Goal: Information Seeking & Learning: Learn about a topic

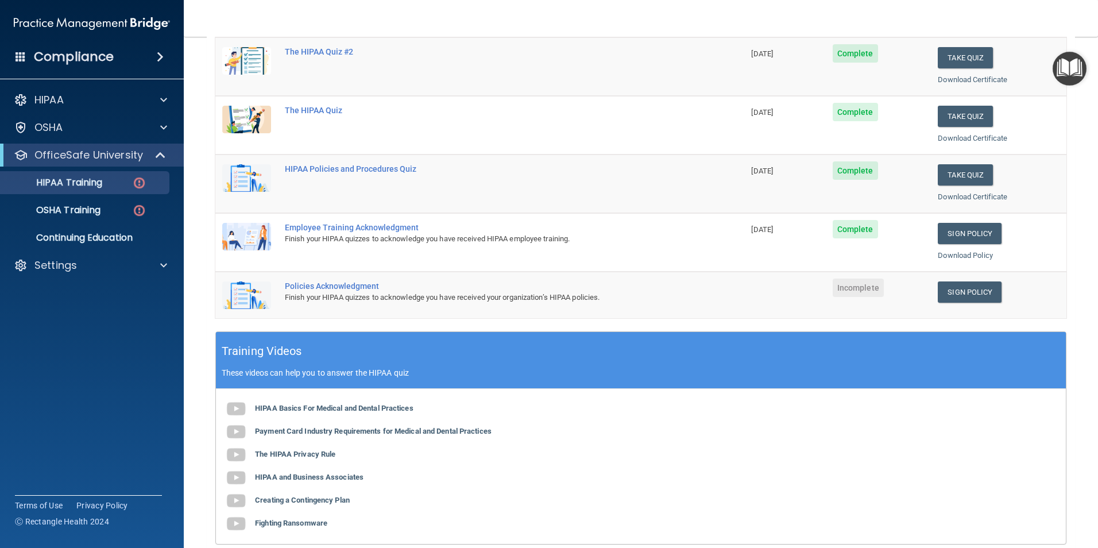
scroll to position [172, 0]
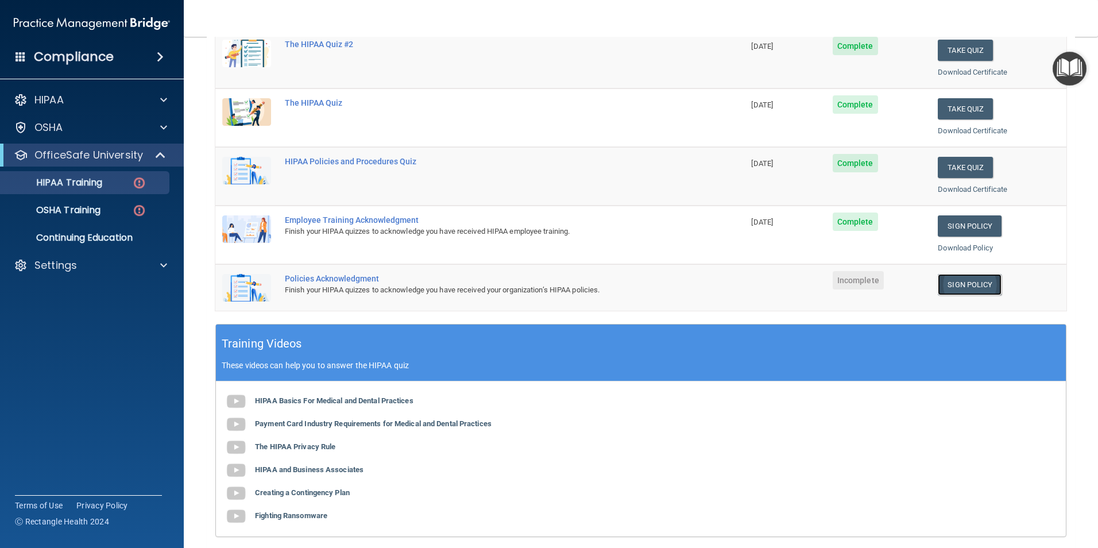
click at [980, 288] on link "Sign Policy" at bounding box center [970, 284] width 64 height 21
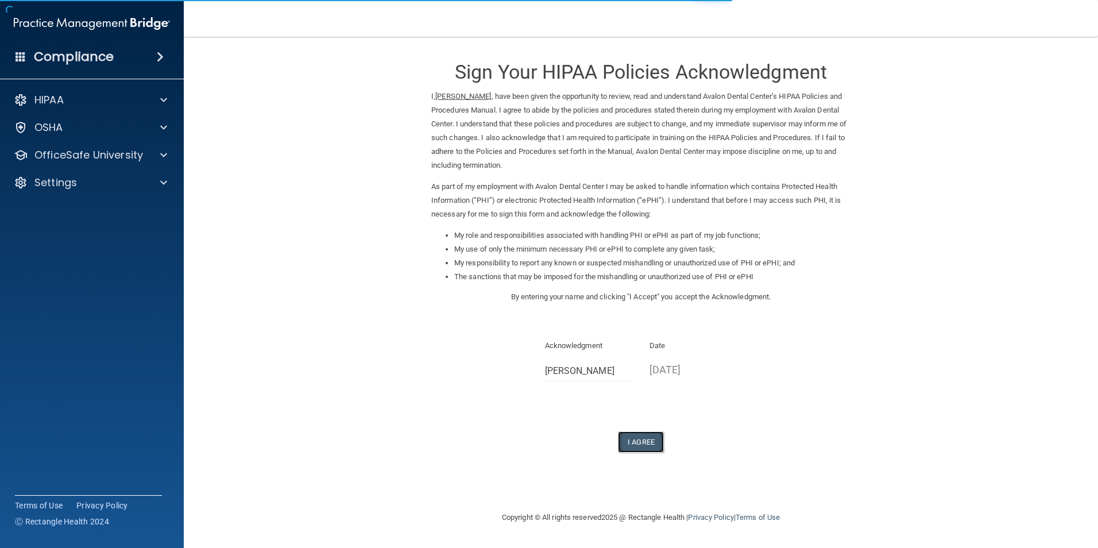
click at [644, 439] on button "I Agree" at bounding box center [641, 441] width 46 height 21
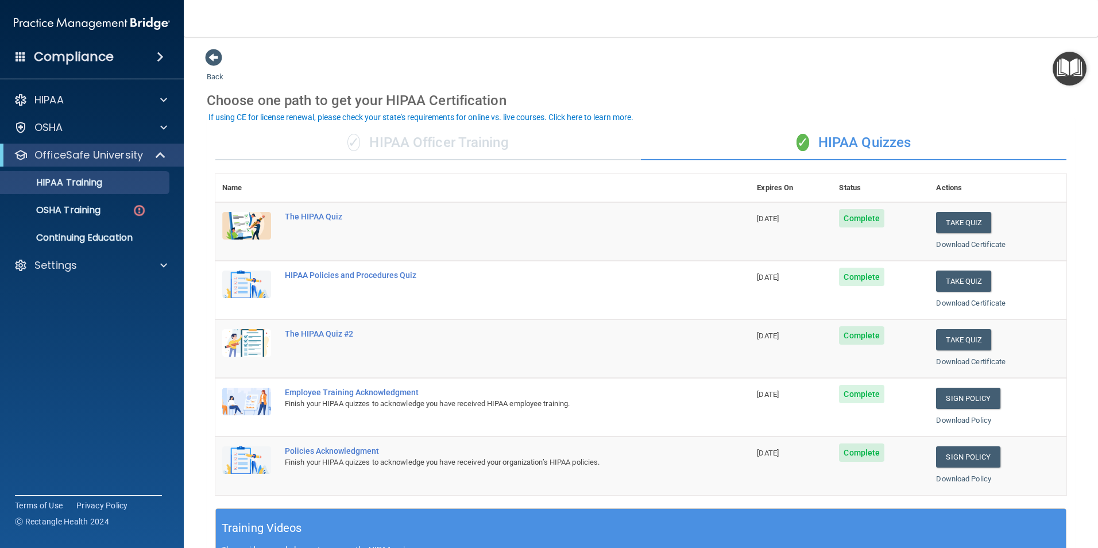
scroll to position [317, 0]
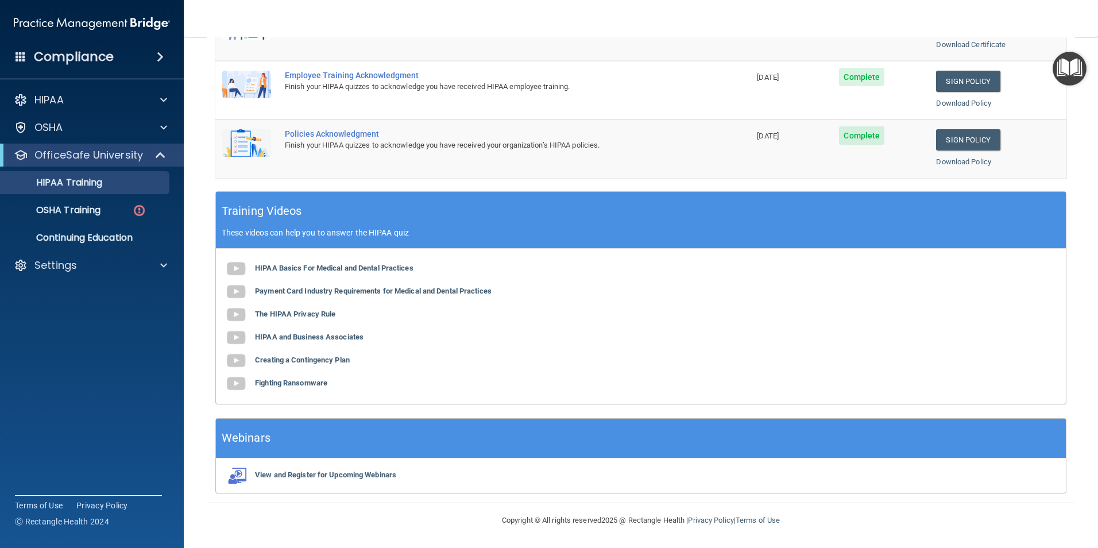
click at [1078, 68] on img "Open Resource Center" at bounding box center [1070, 69] width 34 height 34
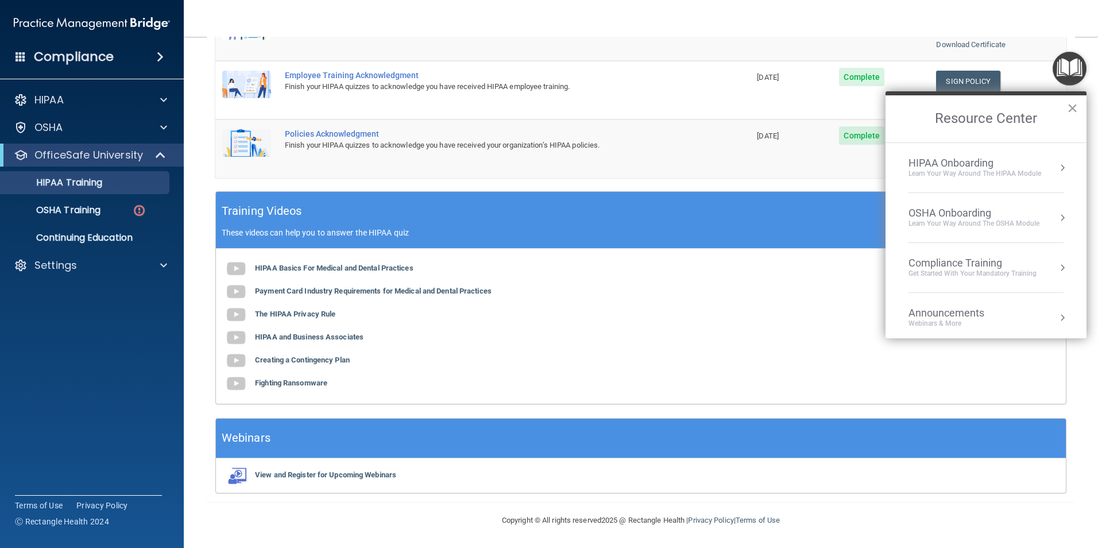
click at [1077, 72] on img "Open Resource Center" at bounding box center [1070, 69] width 34 height 34
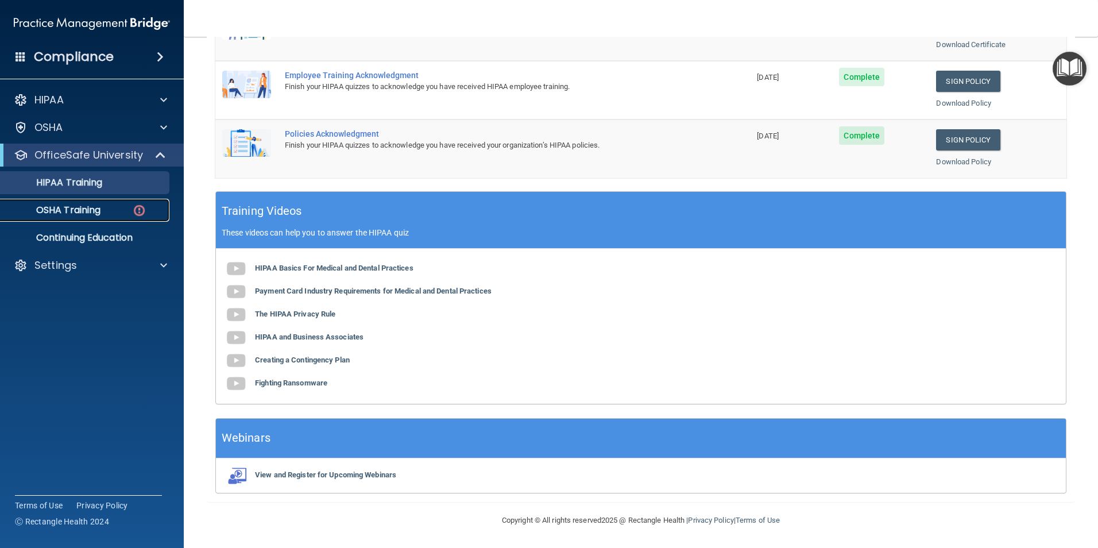
click at [86, 214] on p "OSHA Training" at bounding box center [53, 209] width 93 height 11
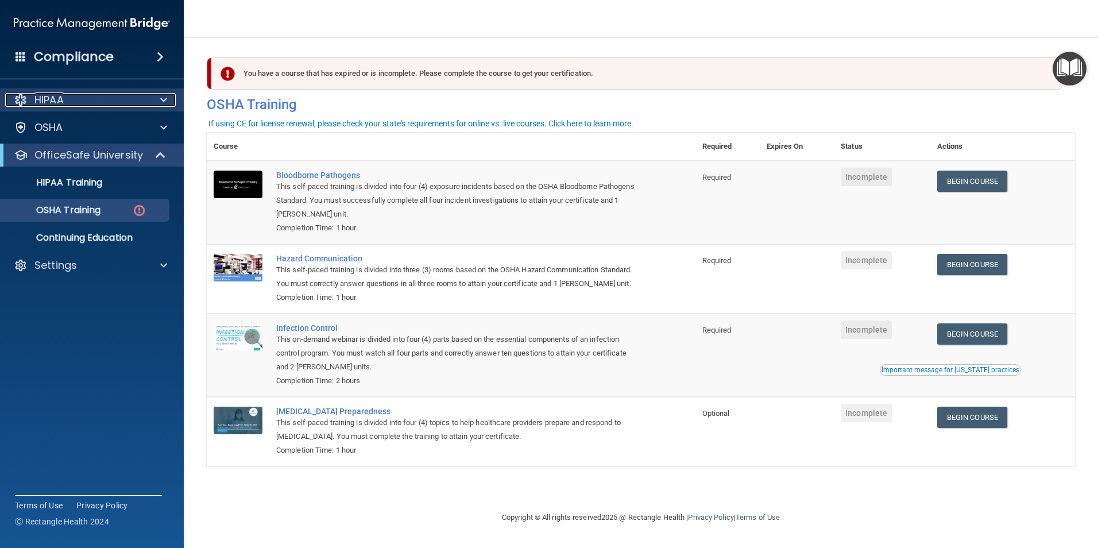
click at [115, 100] on div "HIPAA" at bounding box center [76, 100] width 142 height 14
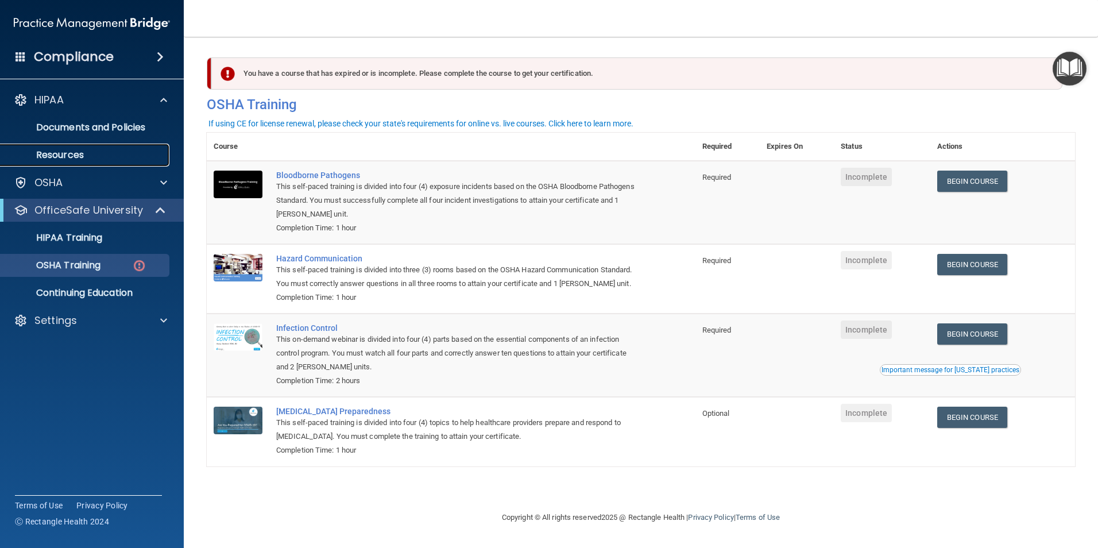
click at [114, 154] on p "Resources" at bounding box center [85, 154] width 157 height 11
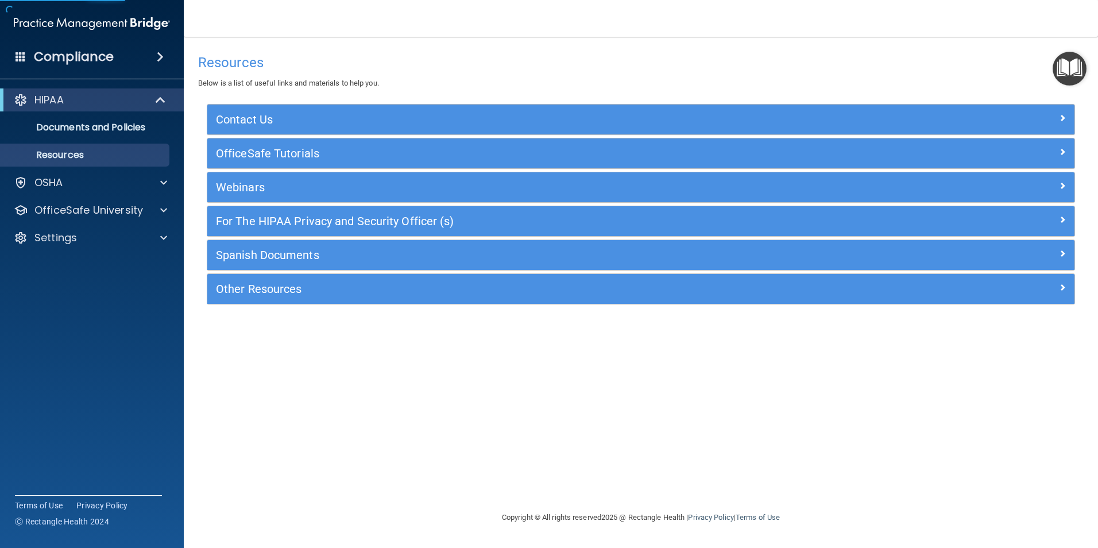
click at [1079, 71] on img "Open Resource Center" at bounding box center [1070, 69] width 34 height 34
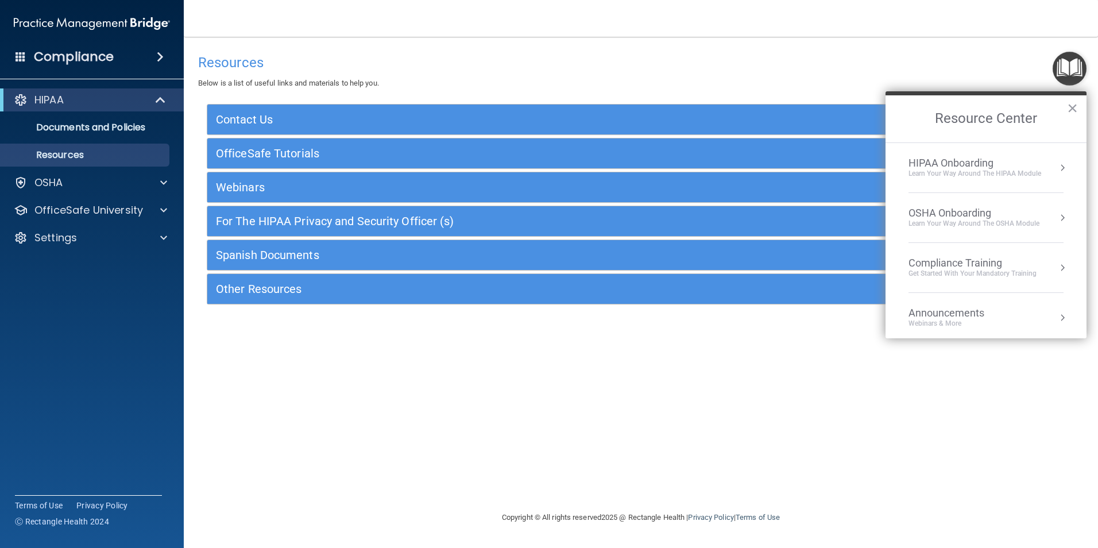
click at [1039, 169] on div "Learn Your Way around the HIPAA module" at bounding box center [975, 174] width 133 height 10
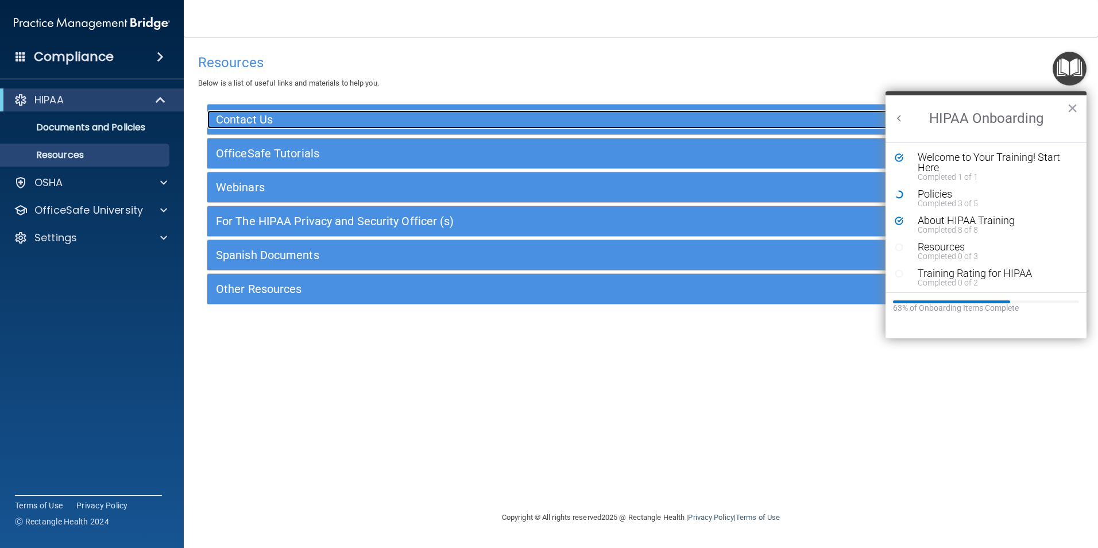
click at [268, 114] on h5 "Contact Us" at bounding box center [532, 119] width 633 height 13
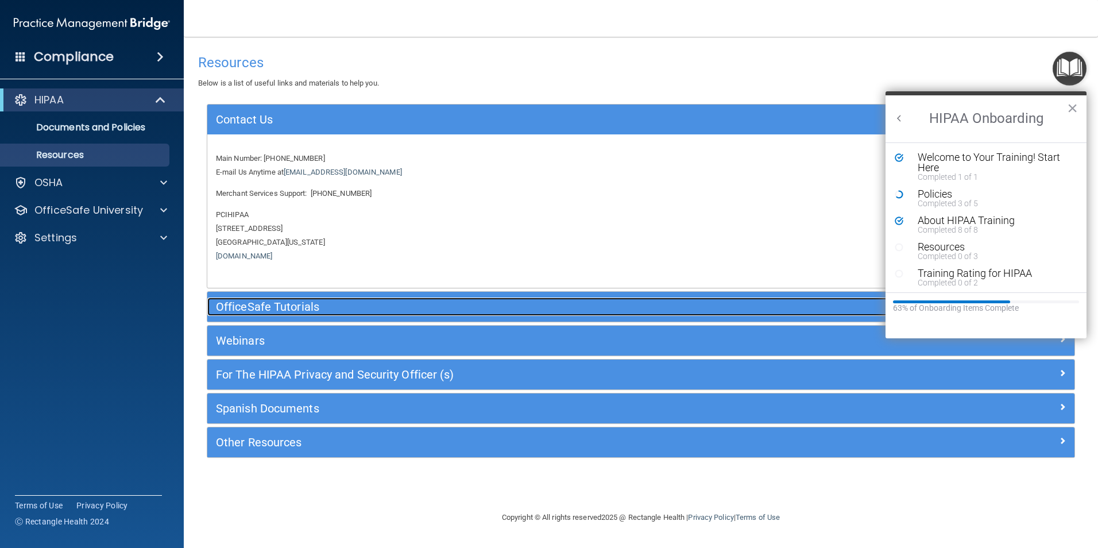
click at [330, 313] on h5 "OfficeSafe Tutorials" at bounding box center [532, 306] width 633 height 13
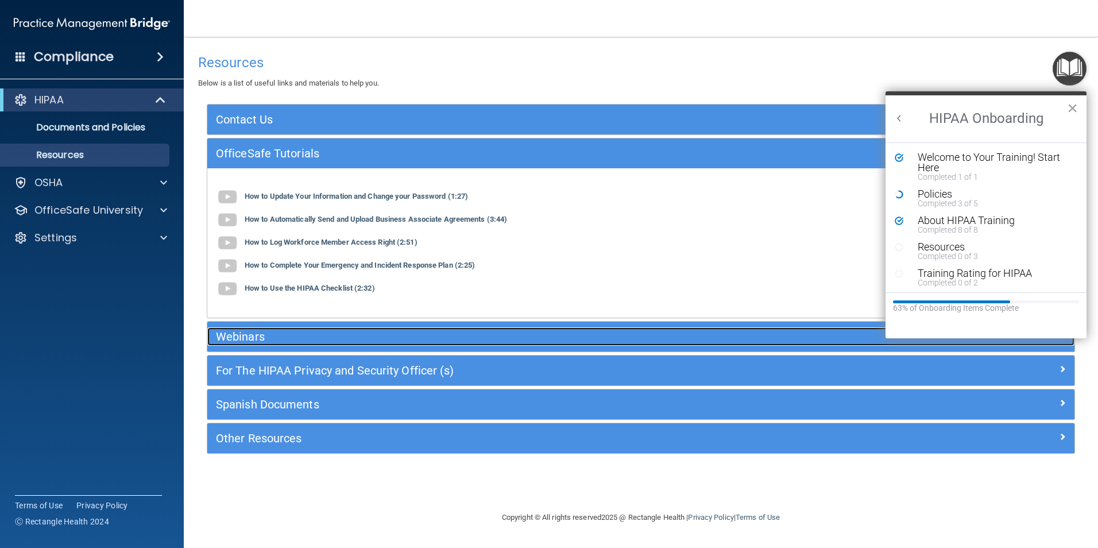
click at [331, 331] on h5 "Webinars" at bounding box center [532, 336] width 633 height 13
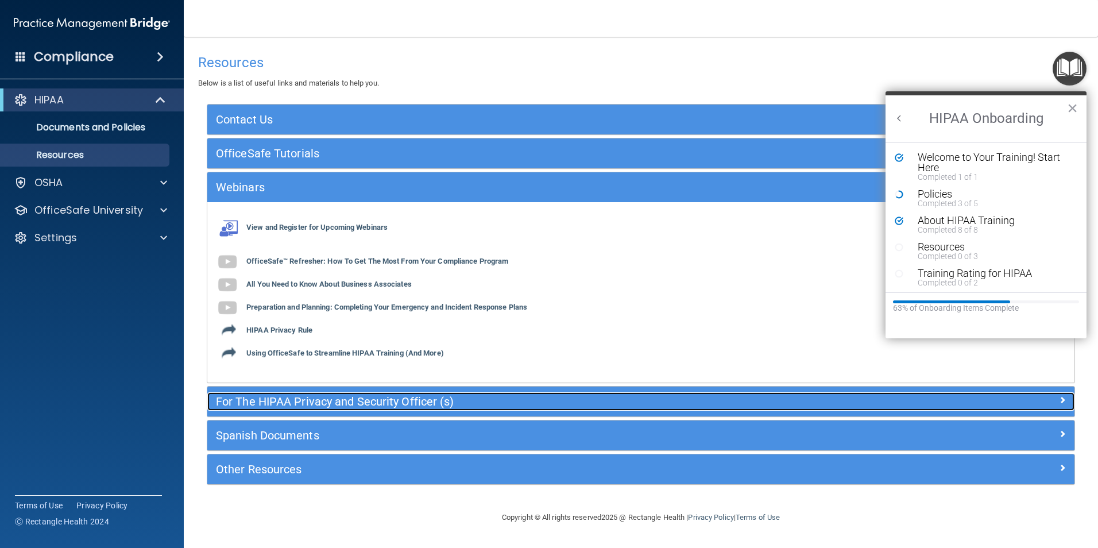
click at [332, 396] on h5 "For The HIPAA Privacy and Security Officer (s)" at bounding box center [532, 401] width 633 height 13
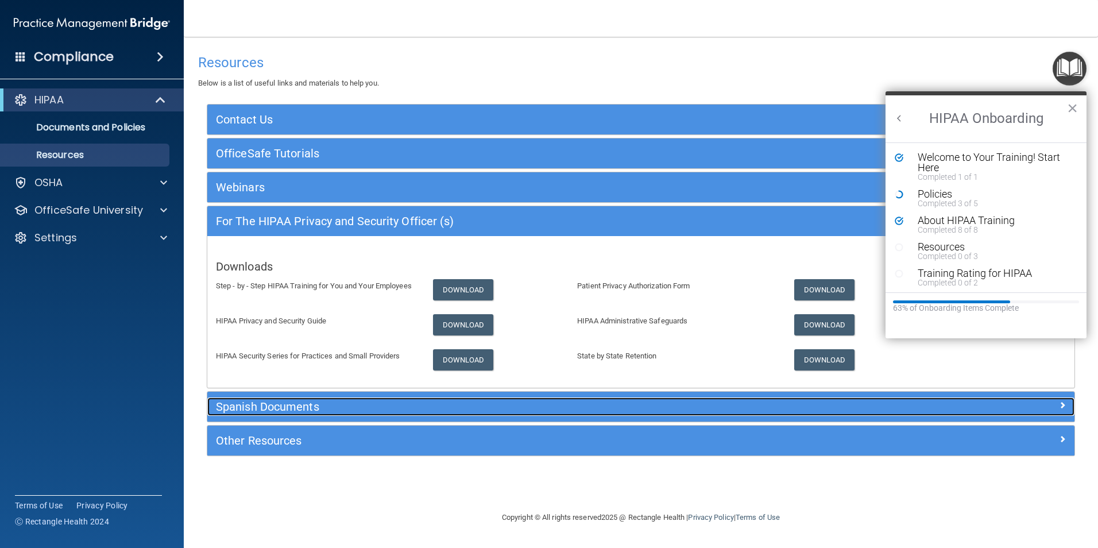
click at [337, 412] on h5 "Spanish Documents" at bounding box center [532, 406] width 633 height 13
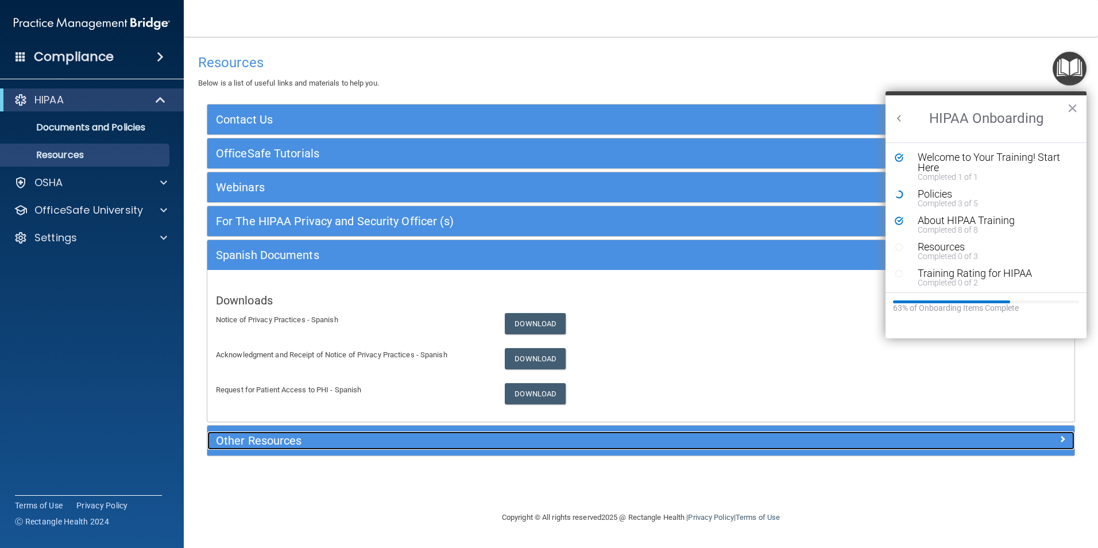
click at [336, 434] on div "Other Resources" at bounding box center [532, 440] width 651 height 18
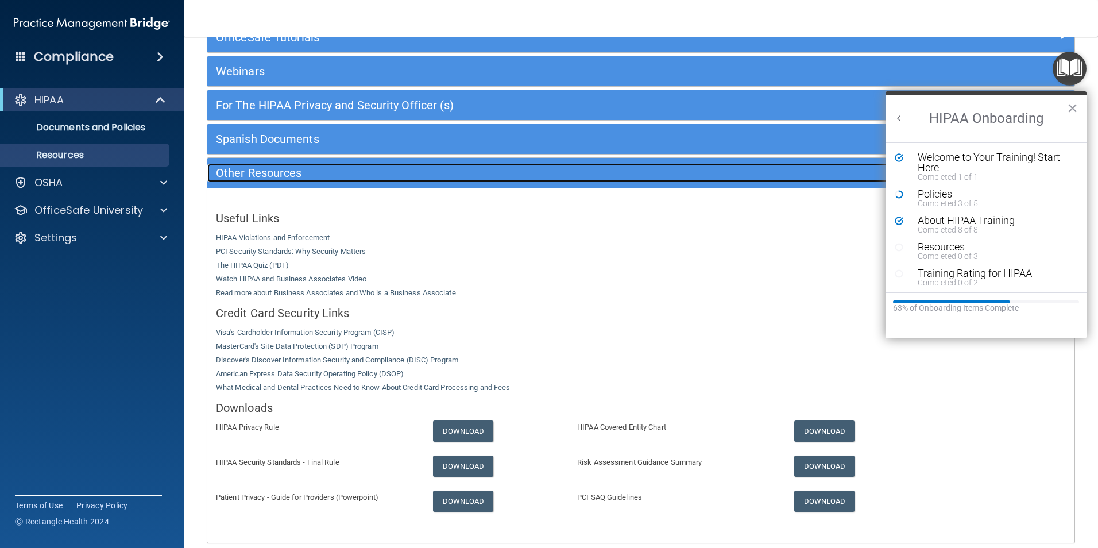
scroll to position [171, 0]
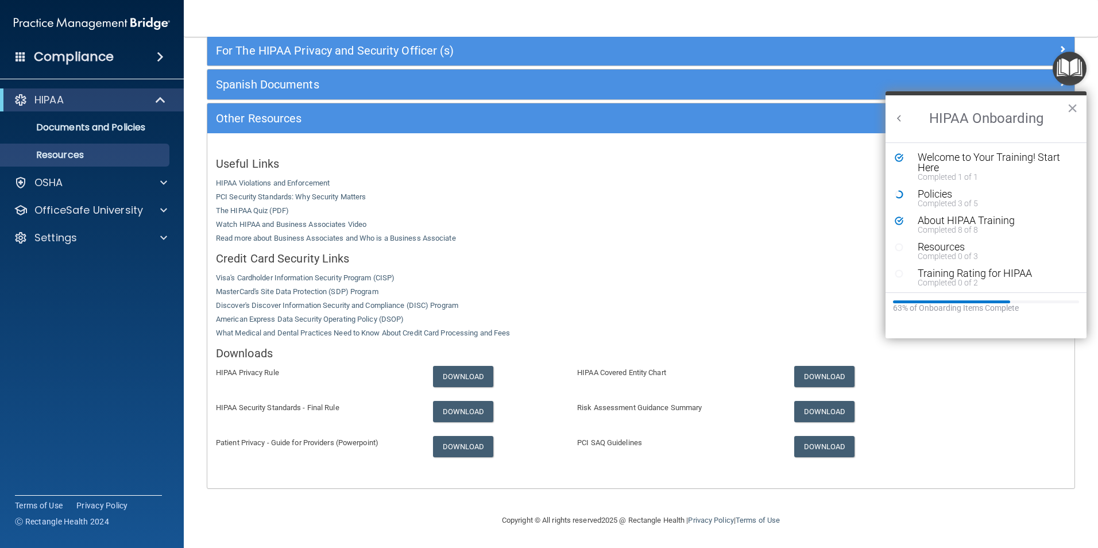
click at [1073, 109] on button "×" at bounding box center [1072, 108] width 11 height 18
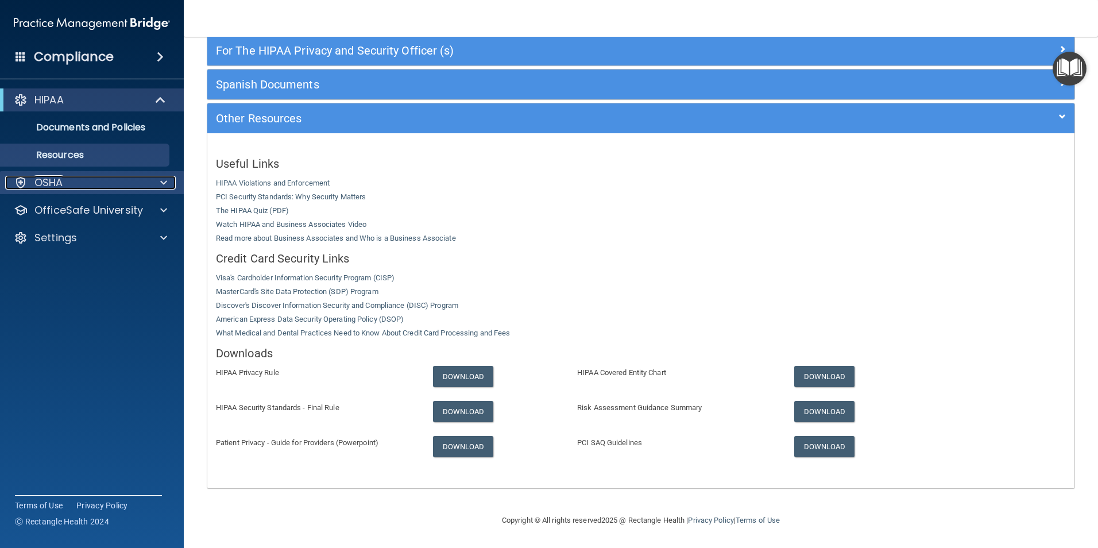
click at [87, 183] on div "OSHA" at bounding box center [76, 183] width 142 height 14
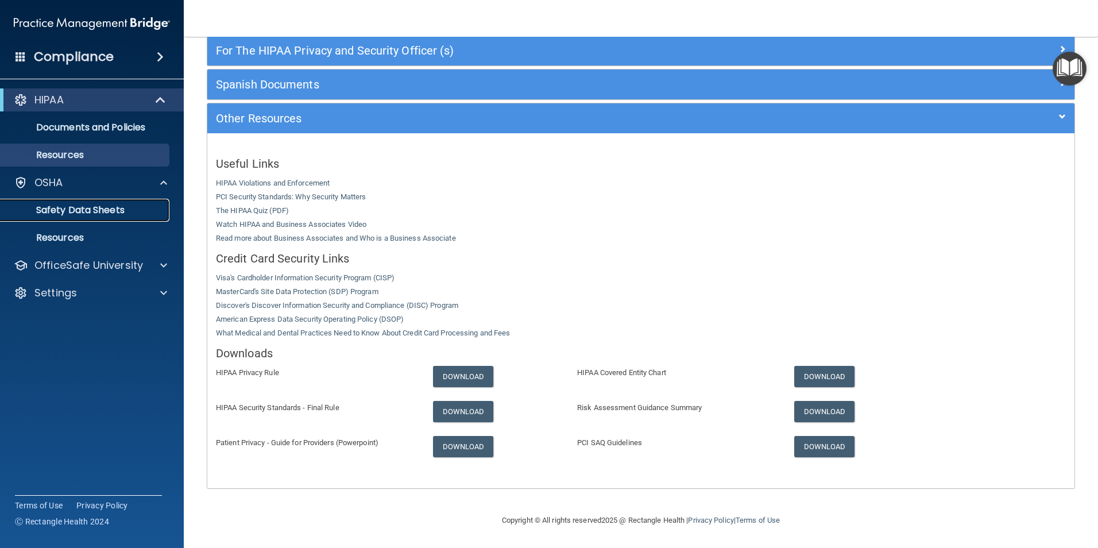
click at [91, 212] on p "Safety Data Sheets" at bounding box center [85, 209] width 157 height 11
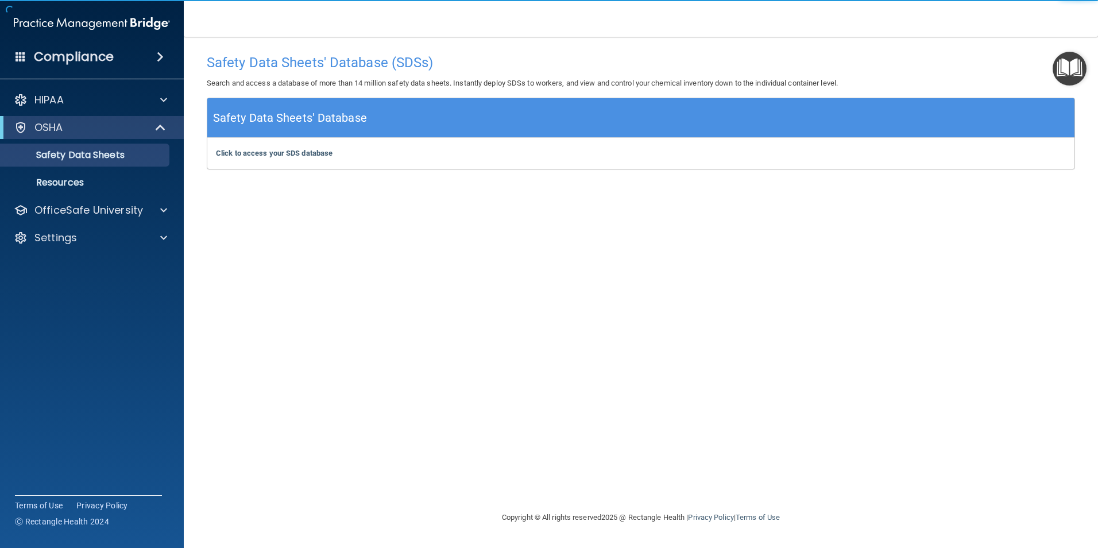
click at [1072, 70] on img "Open Resource Center" at bounding box center [1070, 69] width 34 height 34
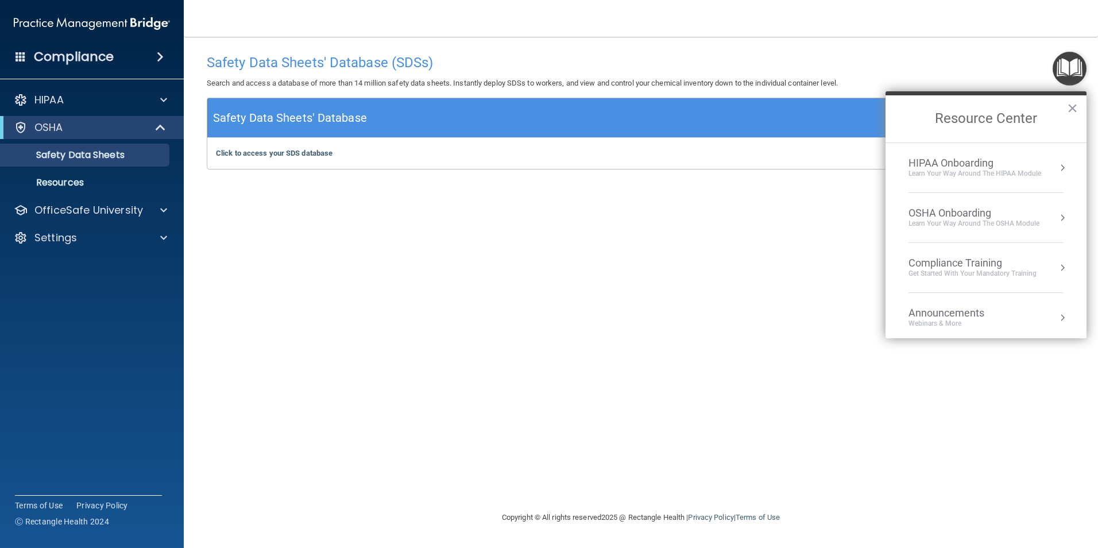
click at [1057, 215] on button "Resource Center" at bounding box center [1062, 217] width 11 height 11
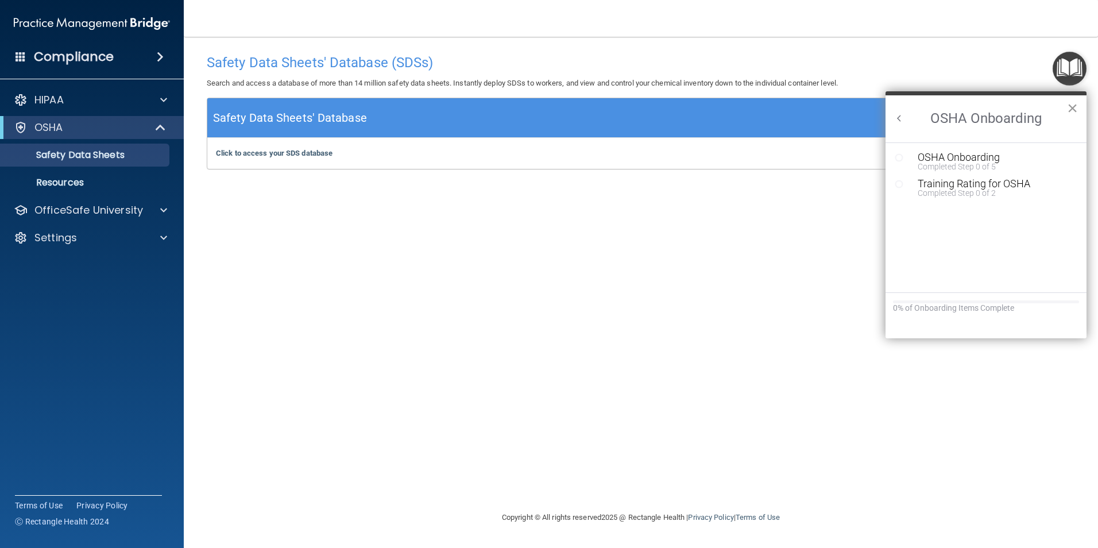
click at [1073, 109] on button "×" at bounding box center [1072, 108] width 11 height 18
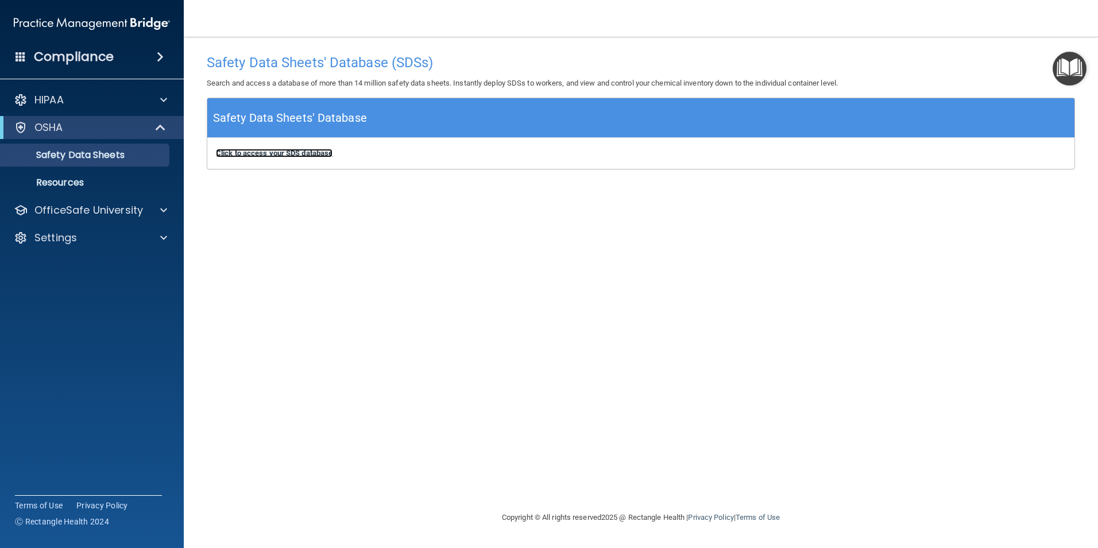
click at [307, 156] on b "Click to access your SDS database" at bounding box center [274, 153] width 117 height 9
click at [1063, 60] on img "Open Resource Center" at bounding box center [1070, 69] width 34 height 34
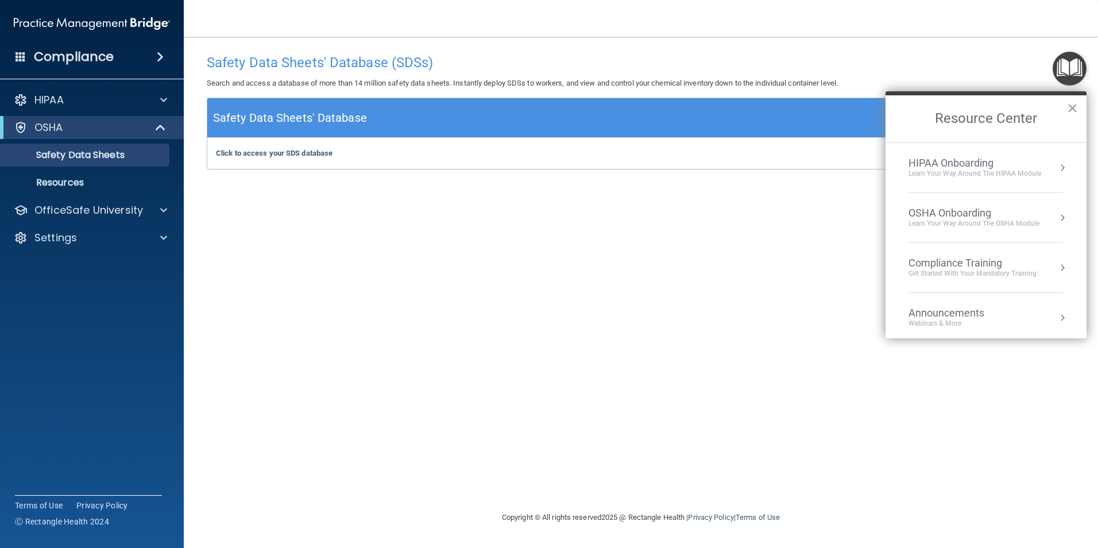
click at [978, 208] on div "OSHA Onboarding" at bounding box center [974, 213] width 131 height 13
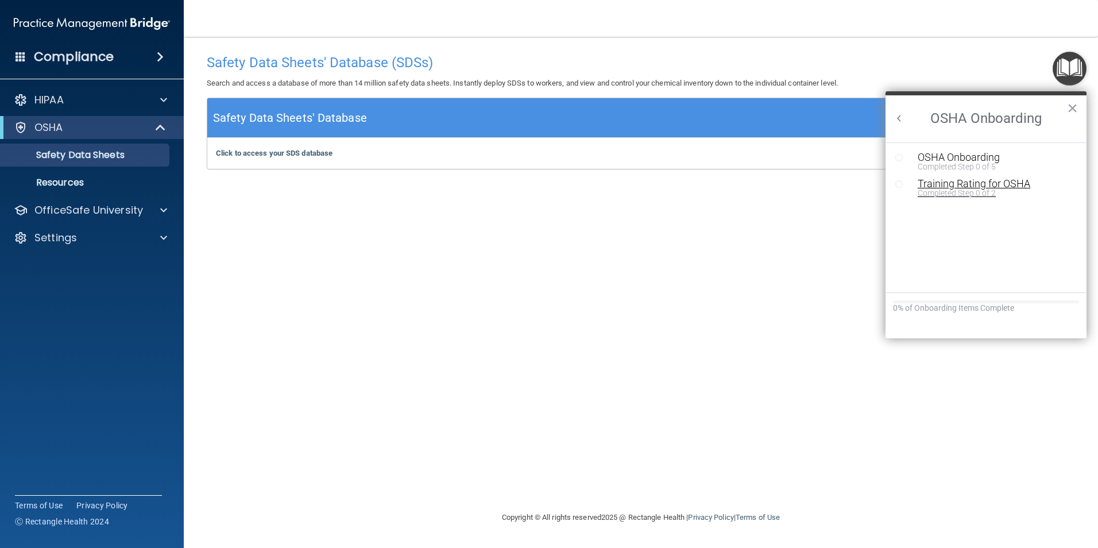
click at [967, 190] on div "Completed Step 0 of 2" at bounding box center [995, 193] width 154 height 8
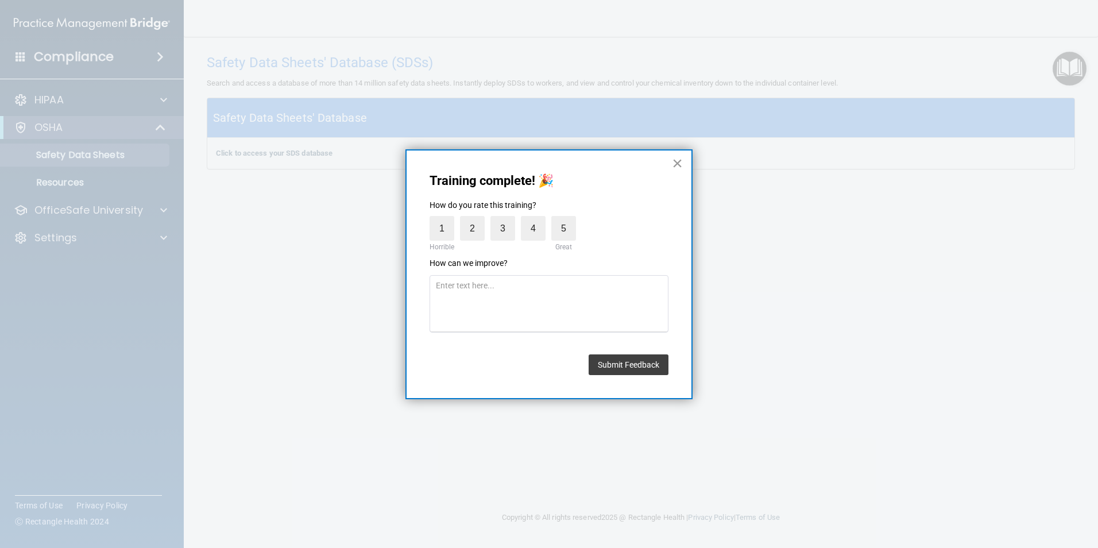
click at [679, 163] on button "×" at bounding box center [677, 163] width 11 height 18
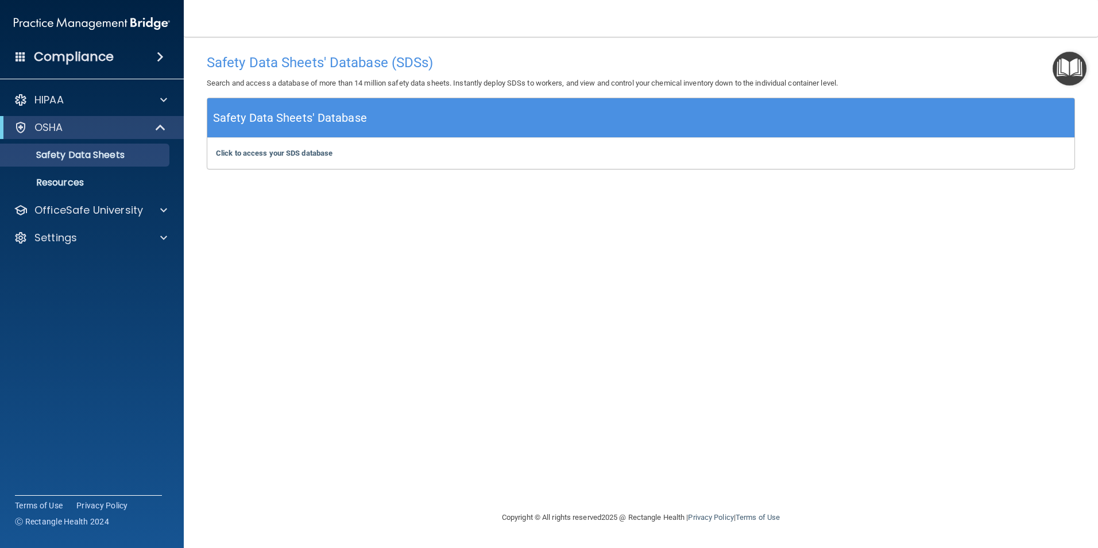
click at [1066, 63] on img "Open Resource Center" at bounding box center [1070, 69] width 34 height 34
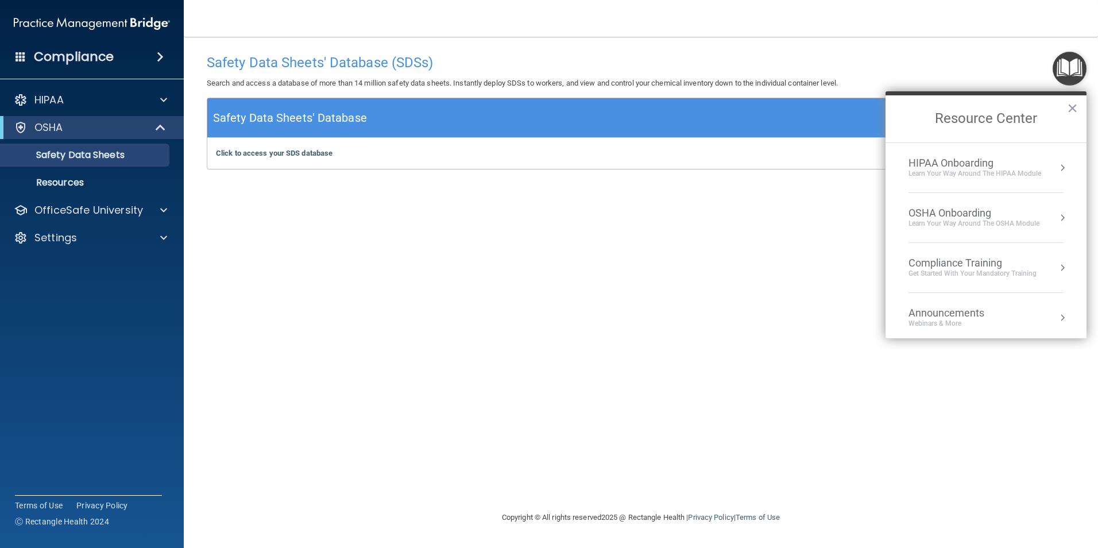
click at [966, 232] on li "OSHA Onboarding Learn your way around the OSHA module" at bounding box center [986, 218] width 155 height 50
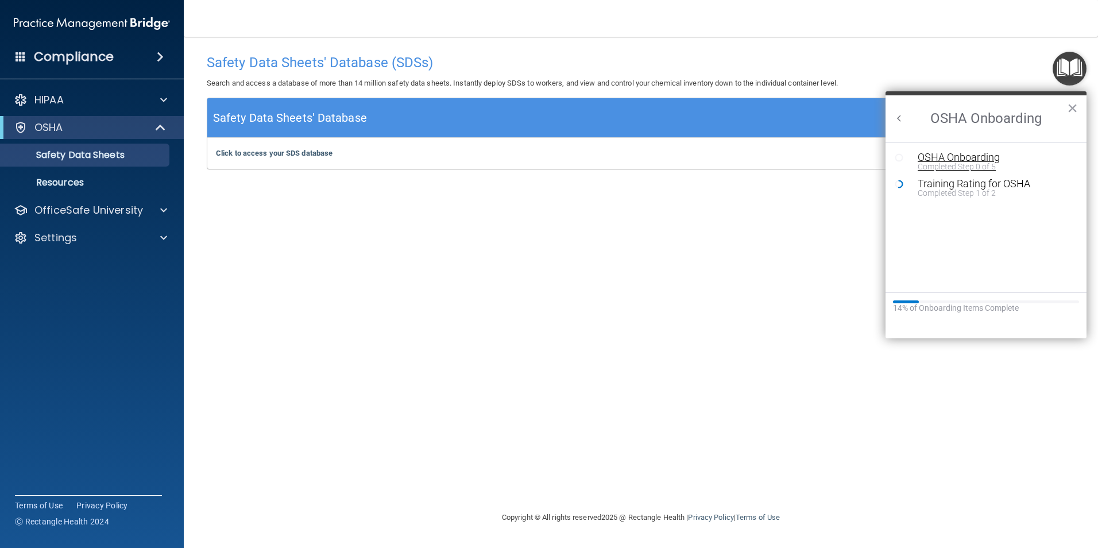
click at [955, 152] on div "OSHA Onboarding" at bounding box center [995, 157] width 154 height 10
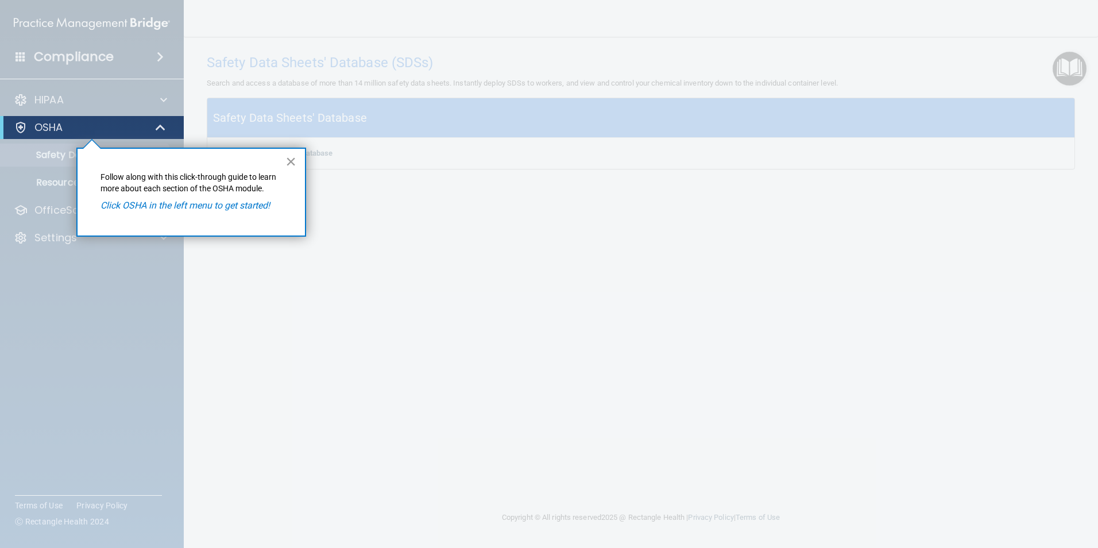
click at [288, 162] on button "×" at bounding box center [290, 161] width 11 height 18
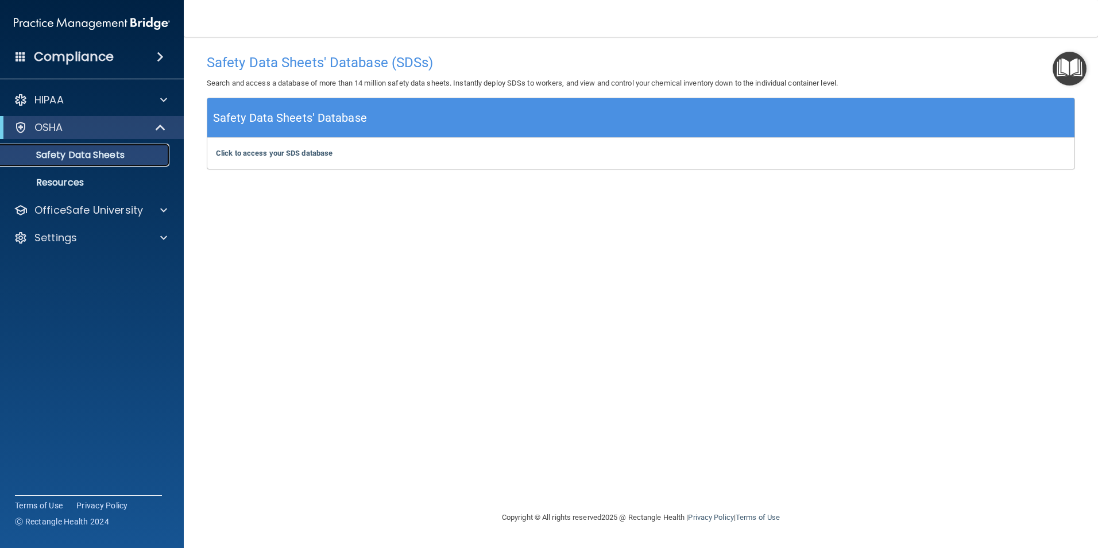
click at [119, 156] on p "Safety Data Sheets" at bounding box center [85, 154] width 157 height 11
click at [324, 150] on b "Click to access your SDS database" at bounding box center [274, 153] width 117 height 9
click at [90, 97] on div "HIPAA" at bounding box center [76, 100] width 142 height 14
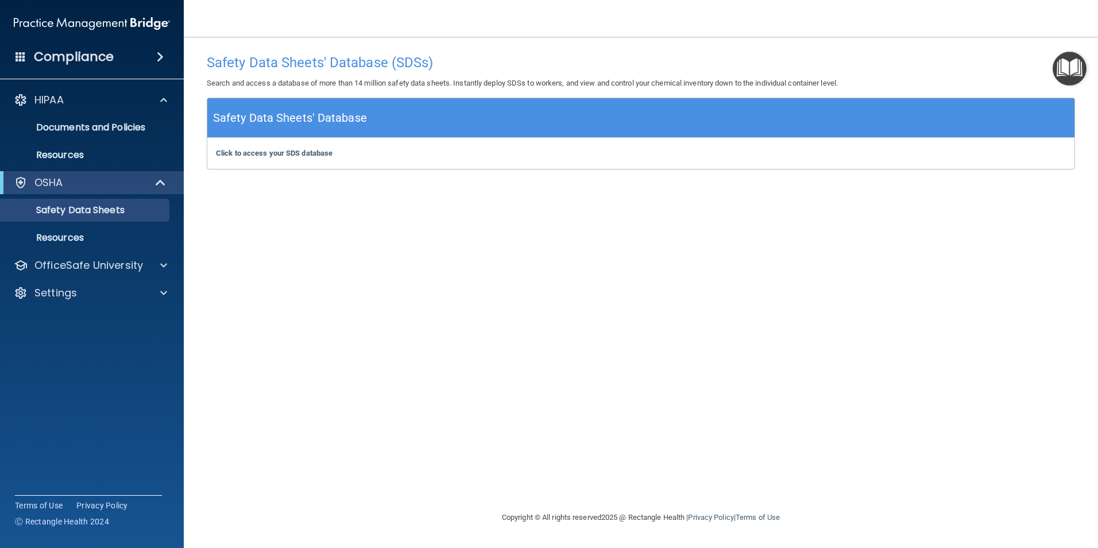
click at [81, 50] on h4 "Compliance" at bounding box center [74, 57] width 80 height 16
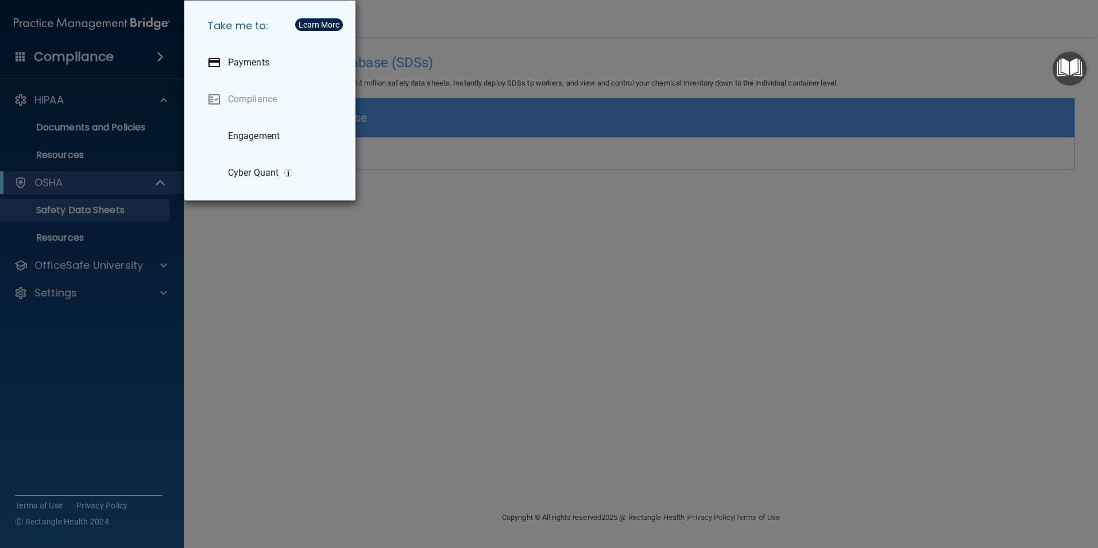
click at [408, 457] on div "Take me to: Payments Compliance Engagement Cyber Quant" at bounding box center [549, 274] width 1098 height 548
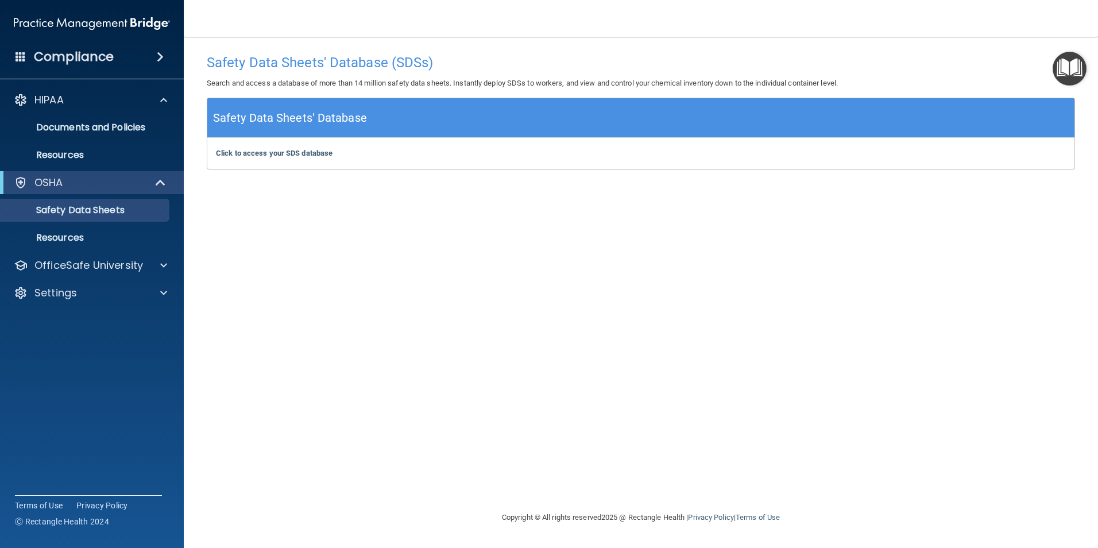
click at [1078, 78] on img "Open Resource Center" at bounding box center [1070, 69] width 34 height 34
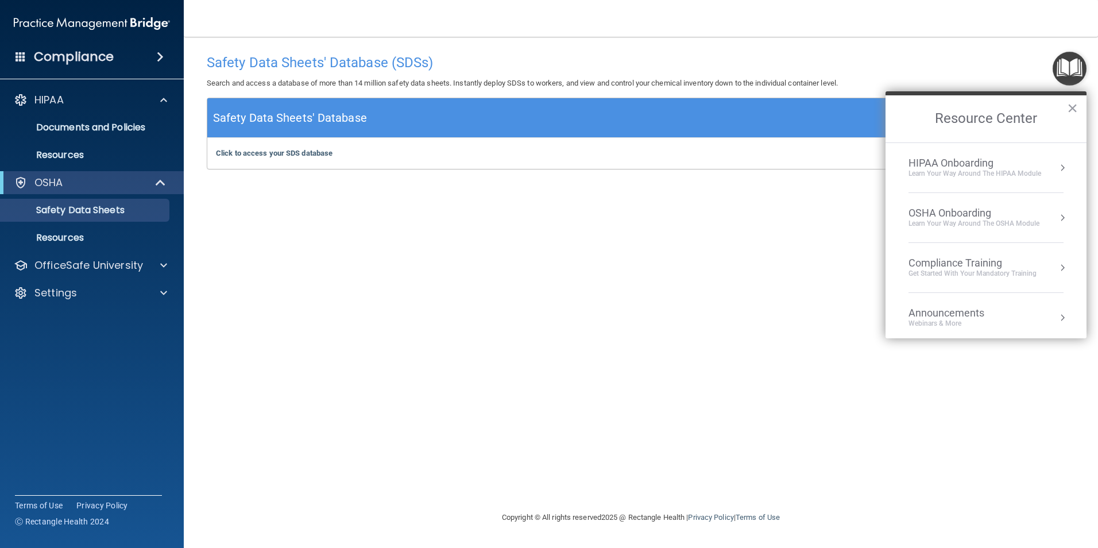
click at [975, 331] on li "0 Announcements Webinars & More" at bounding box center [986, 318] width 155 height 50
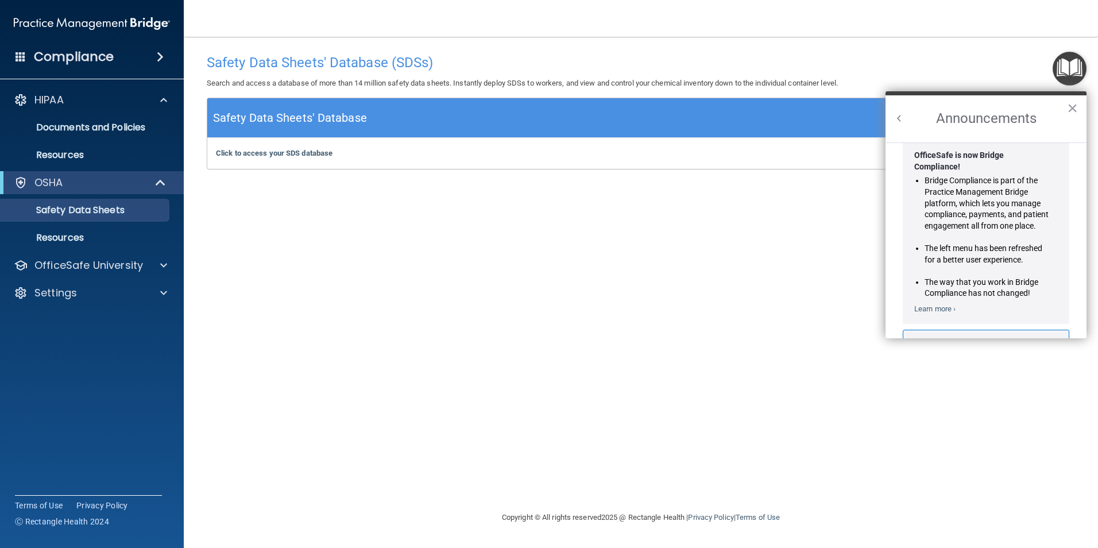
scroll to position [29, 0]
click at [899, 117] on button "Back to Resource Center Home" at bounding box center [899, 118] width 11 height 11
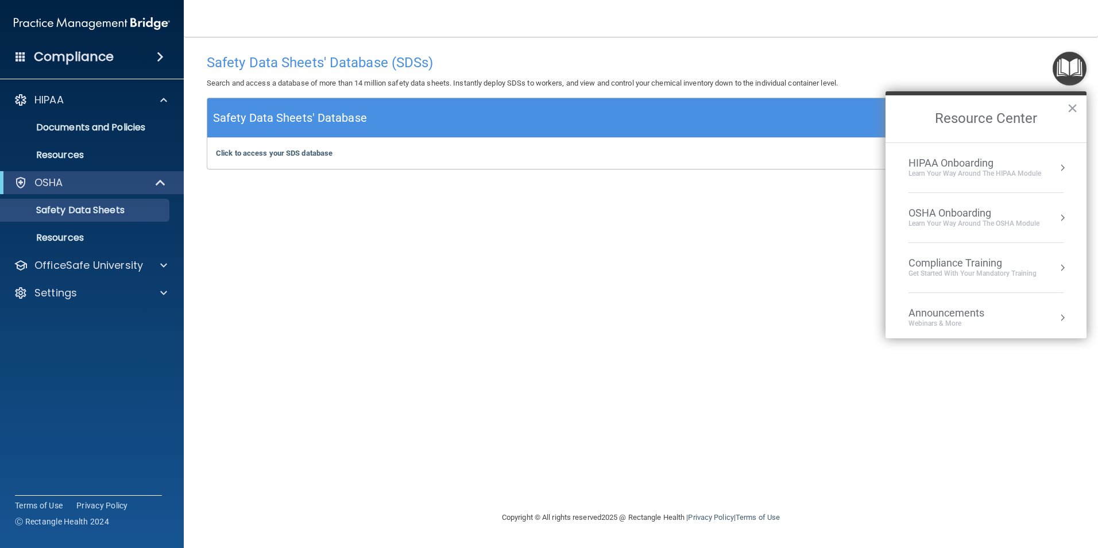
click at [998, 277] on div "Get Started with your mandatory training" at bounding box center [973, 274] width 128 height 10
click at [960, 165] on div "HIPAA Training for Members" at bounding box center [959, 162] width 128 height 10
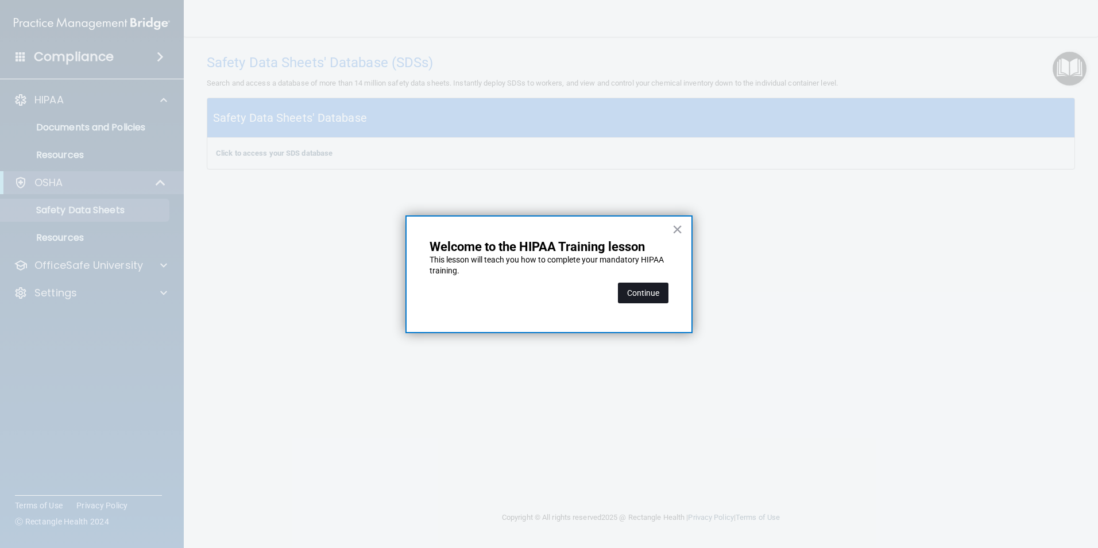
click at [648, 290] on button "Continue" at bounding box center [643, 293] width 51 height 21
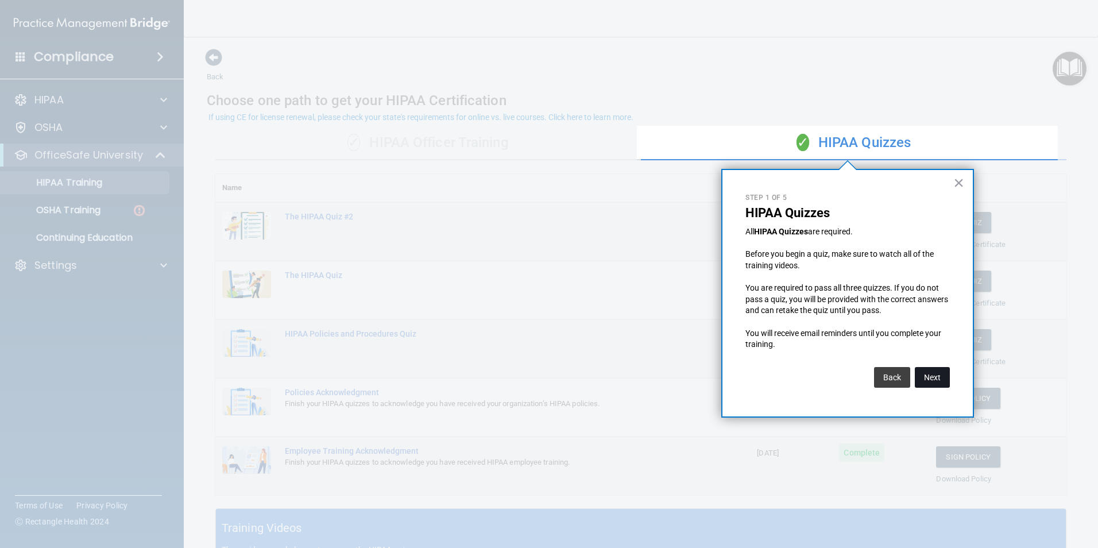
click at [935, 376] on button "Next" at bounding box center [932, 377] width 35 height 21
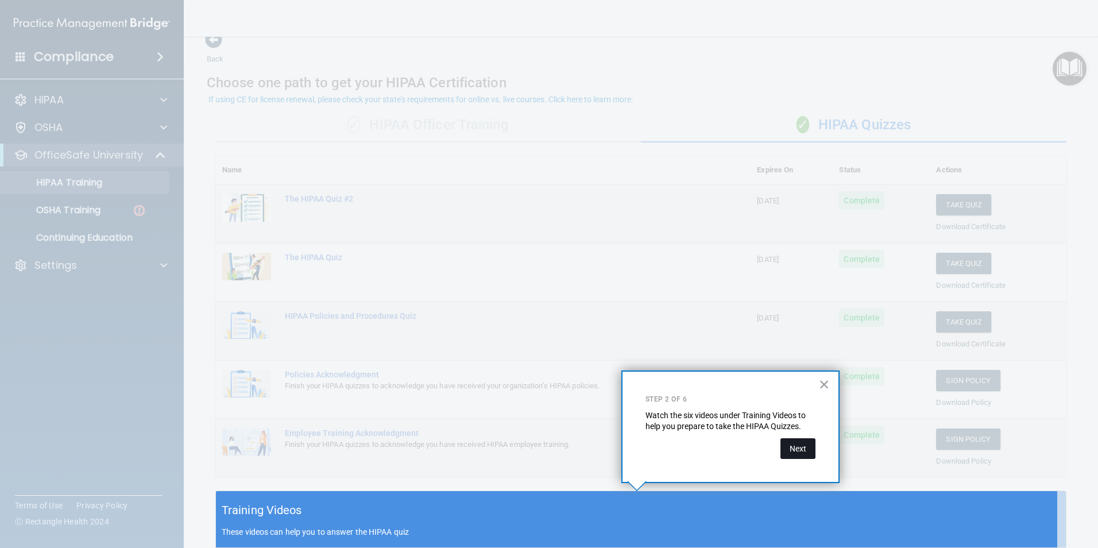
click at [801, 438] on button "Next" at bounding box center [798, 448] width 35 height 21
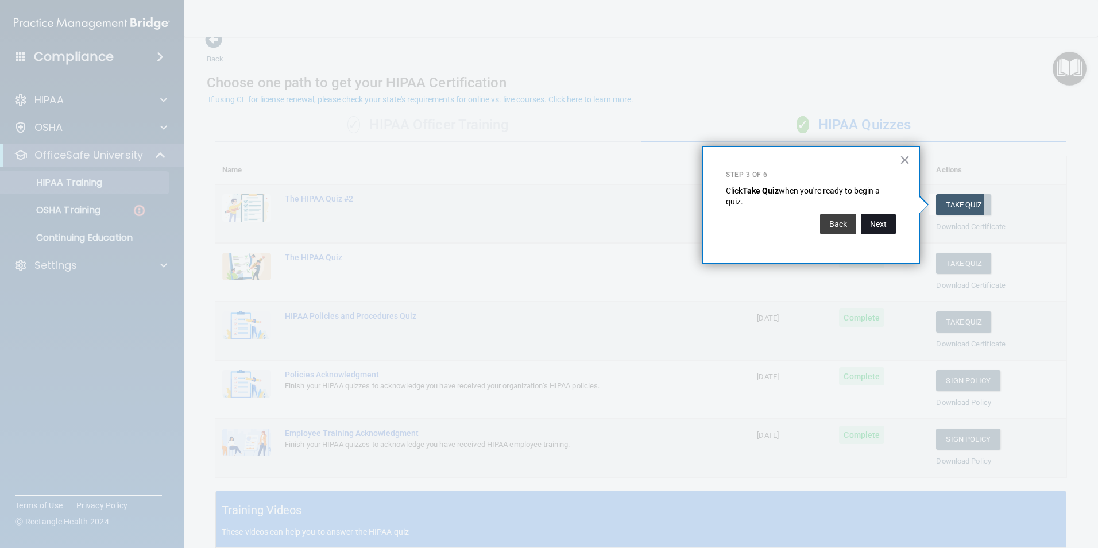
click at [880, 227] on button "Next" at bounding box center [878, 224] width 35 height 21
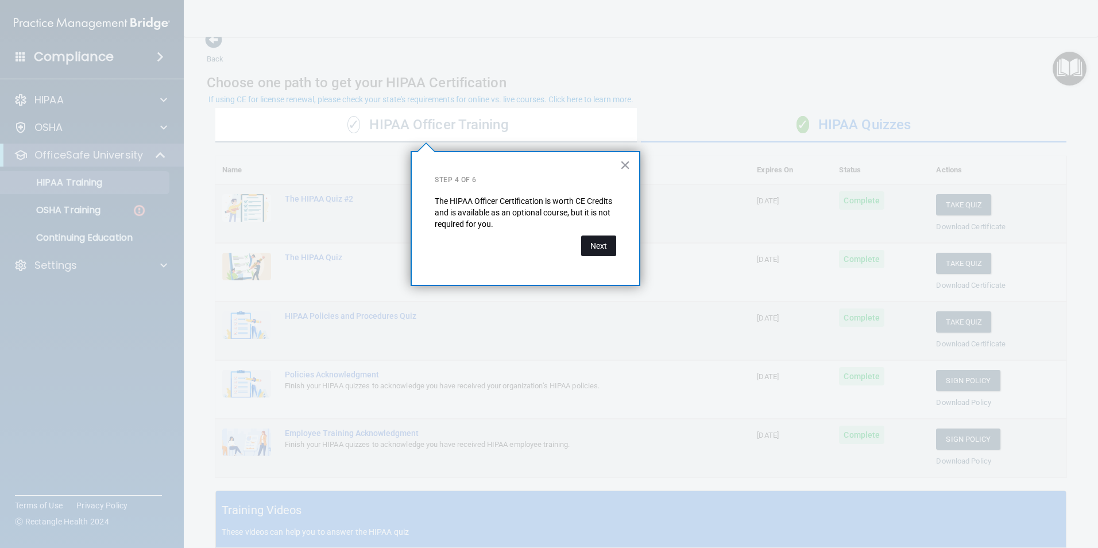
click at [602, 244] on button "Next" at bounding box center [598, 245] width 35 height 21
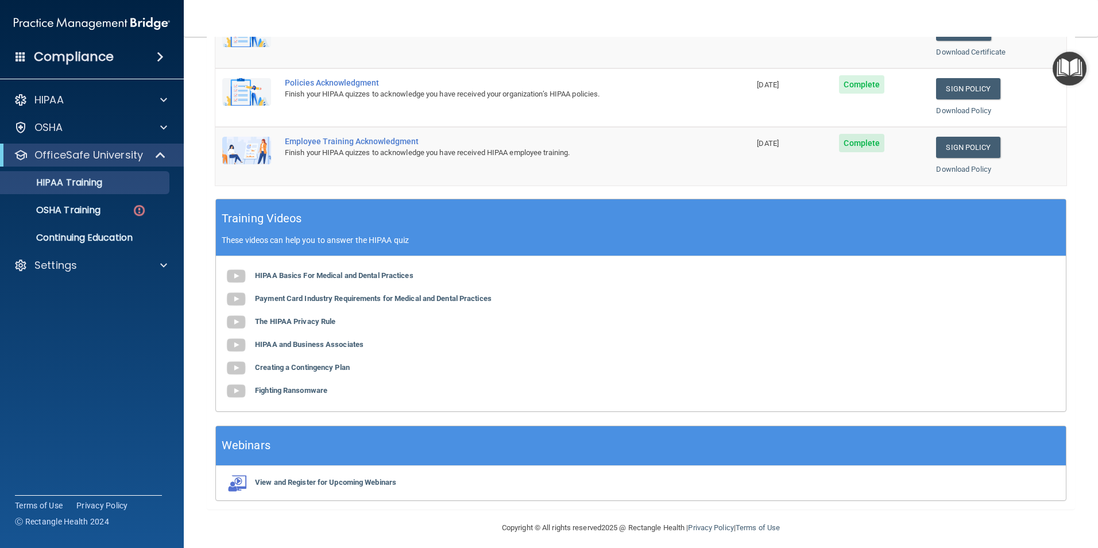
scroll to position [317, 0]
